Goal: Find specific page/section: Find specific page/section

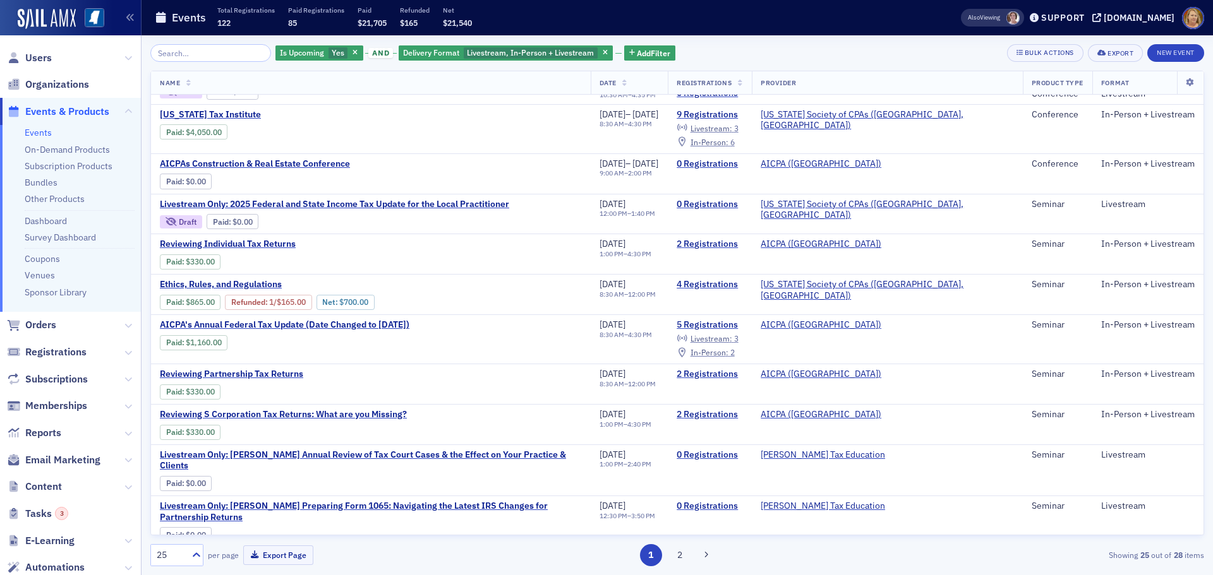
scroll to position [651, 0]
click at [291, 451] on span "Livestream Only: [PERSON_NAME] Annual Review of Tax Court Cases & the Effect on…" at bounding box center [371, 459] width 422 height 22
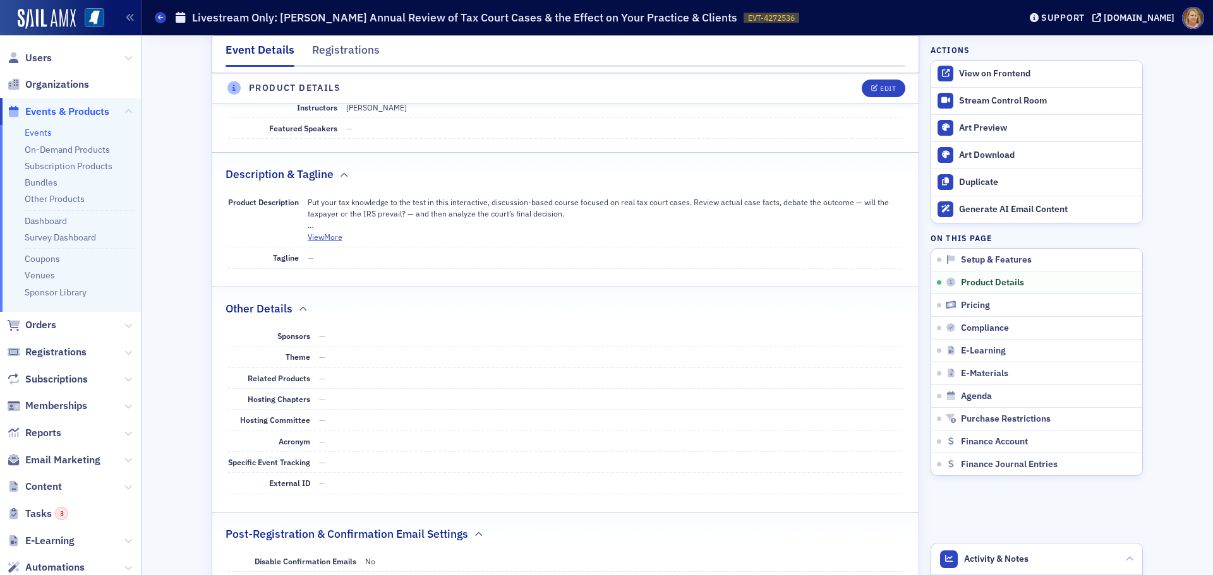
scroll to position [632, 0]
